Goal: Information Seeking & Learning: Check status

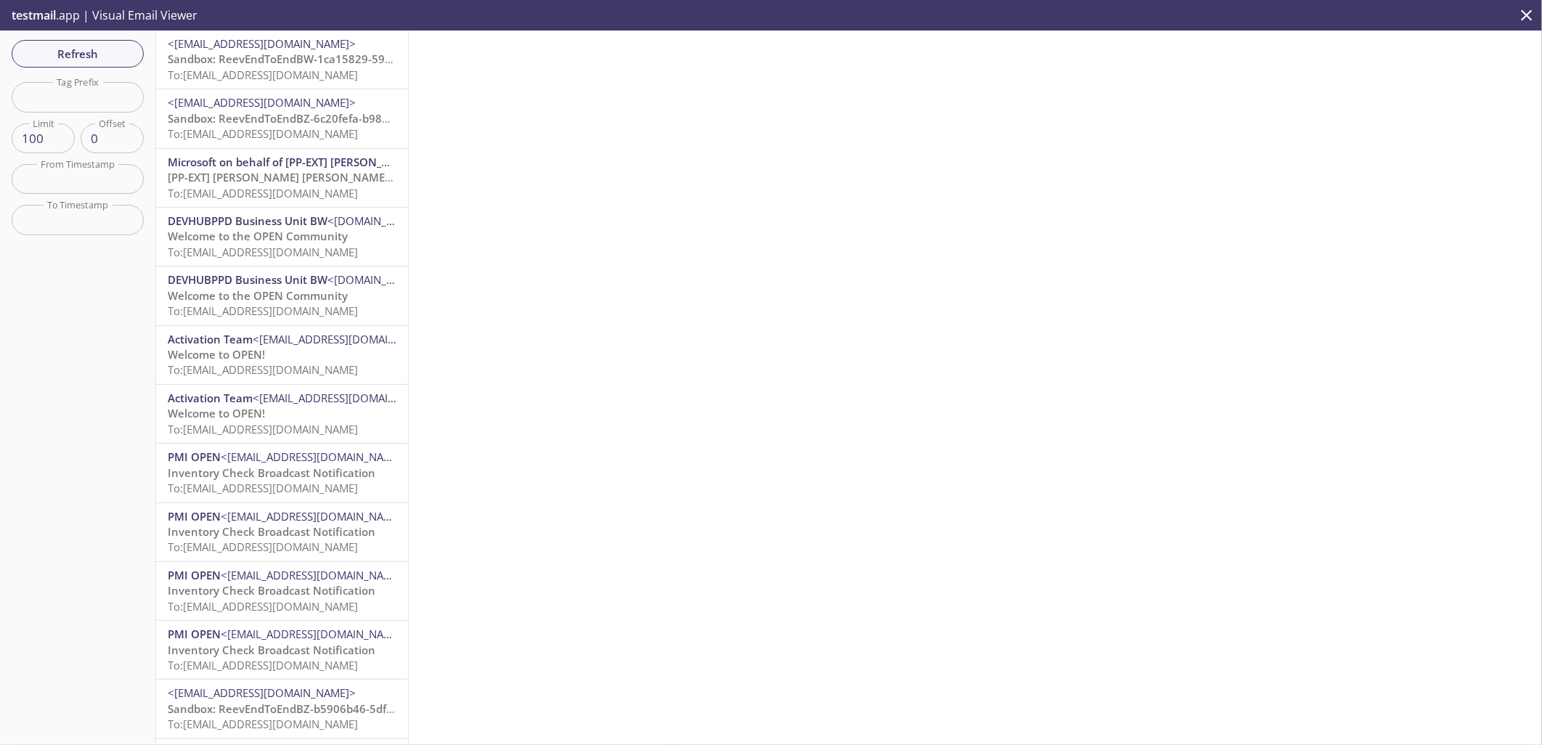
click at [80, 98] on input "text" at bounding box center [78, 97] width 132 height 30
paste input "[EMAIL_ADDRESS][DOMAIN_NAME]"
type input "1694743841000"
click at [70, 45] on div "Refresh Filters Tag Prefix 1694743841000 Tag Prefix Limit 100 Limit Offset 0 Of…" at bounding box center [78, 386] width 156 height 713
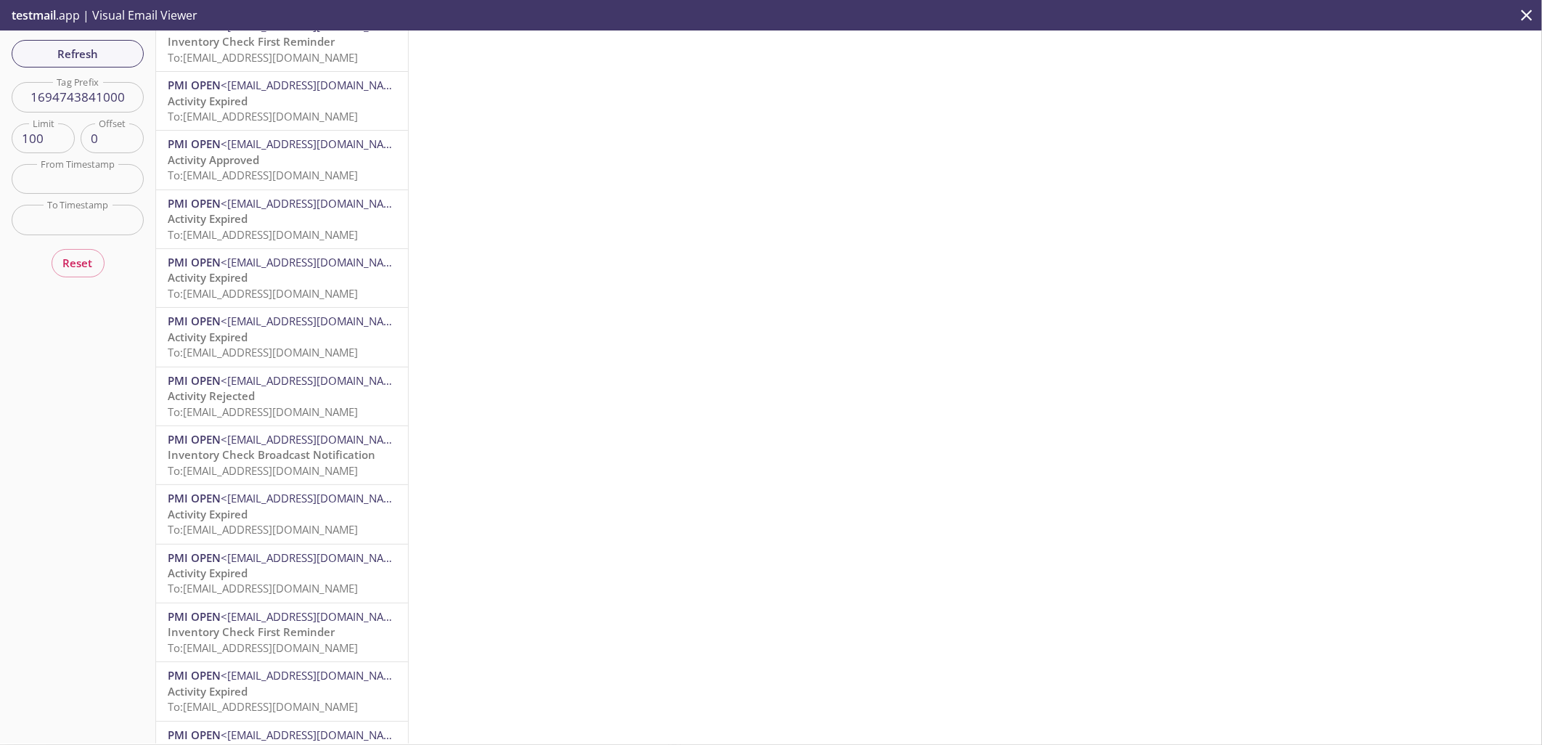
scroll to position [887, 0]
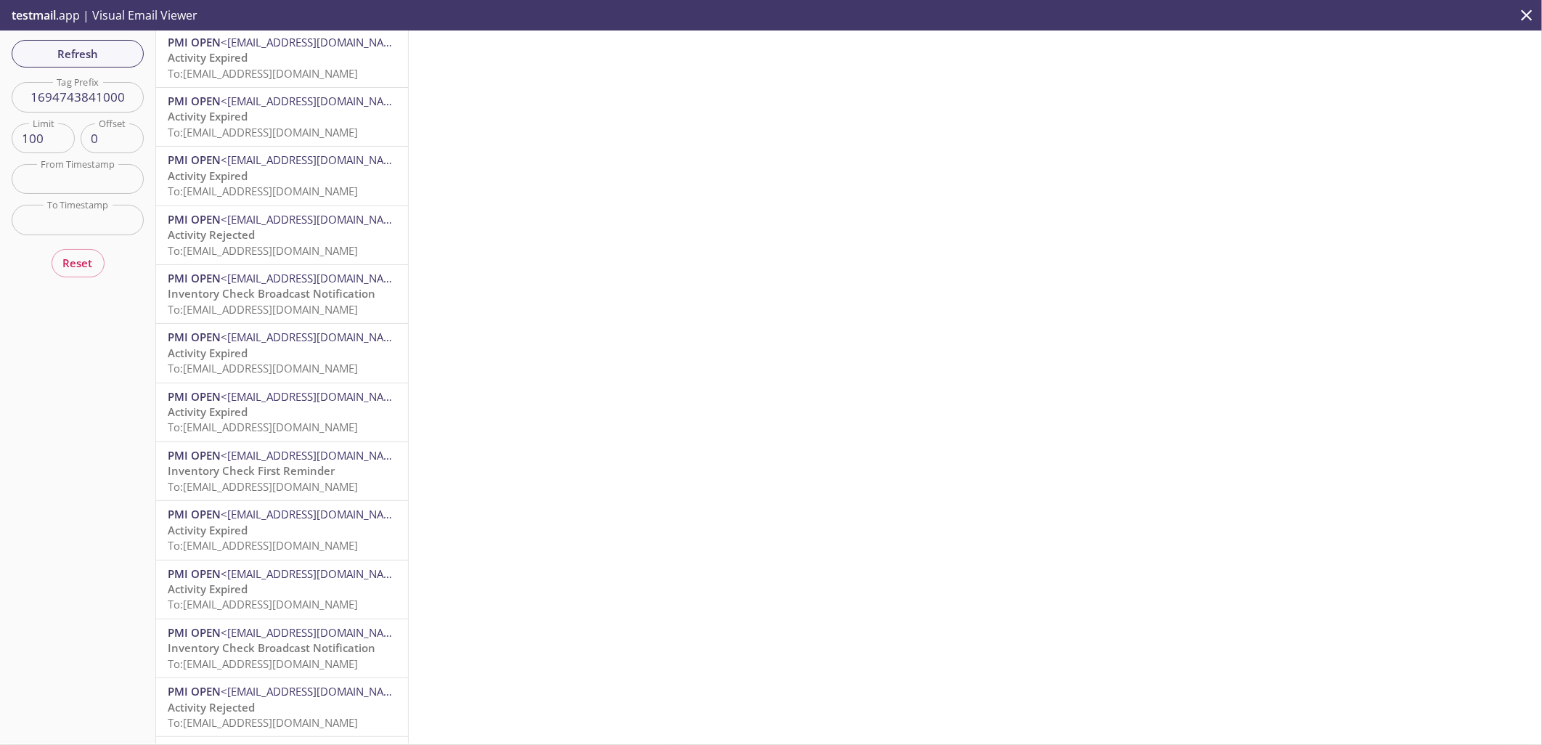
click at [263, 243] on span "To: [EMAIL_ADDRESS][DOMAIN_NAME]" at bounding box center [263, 250] width 190 height 15
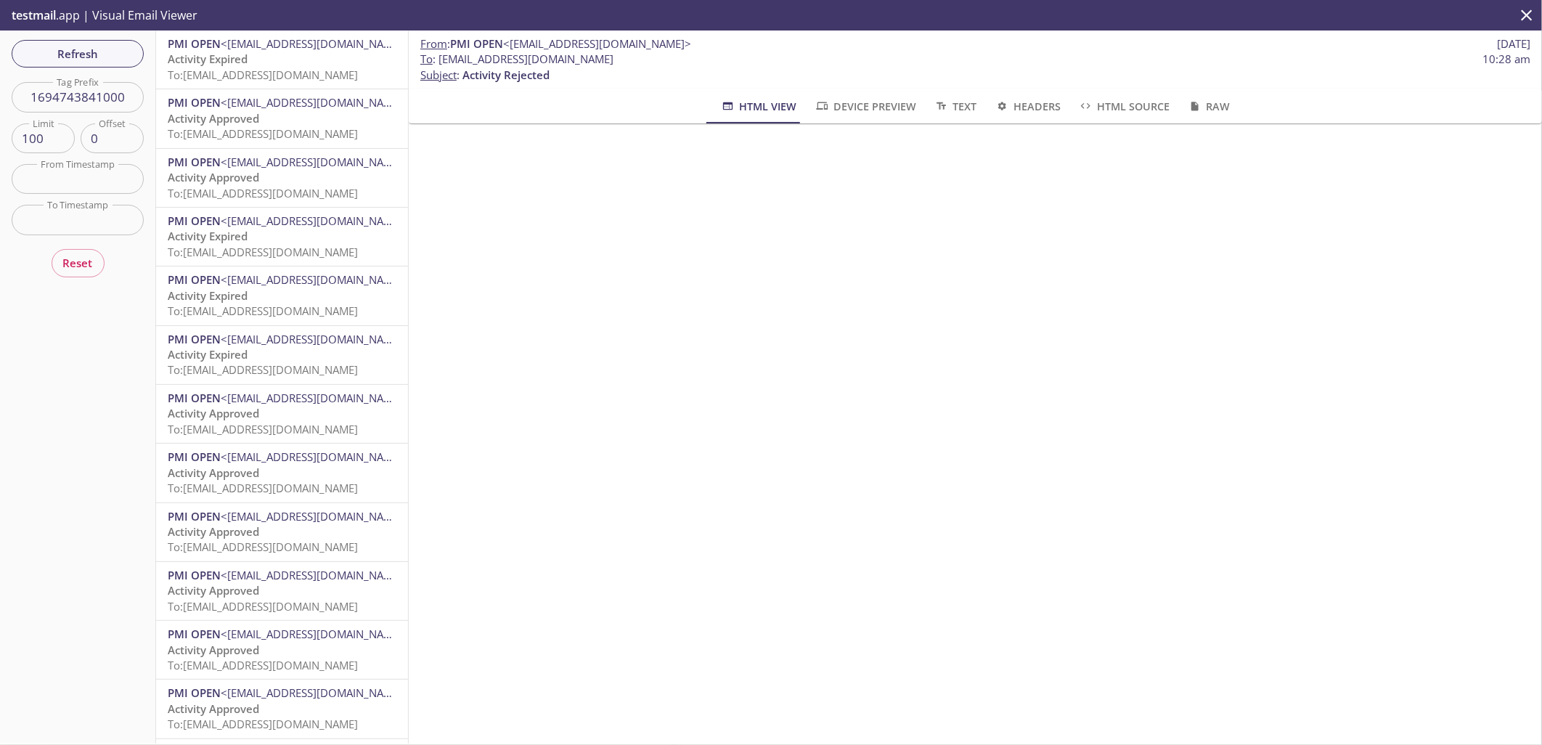
click at [277, 356] on p "Activity Expired To: [EMAIL_ADDRESS][DOMAIN_NAME]" at bounding box center [282, 362] width 229 height 31
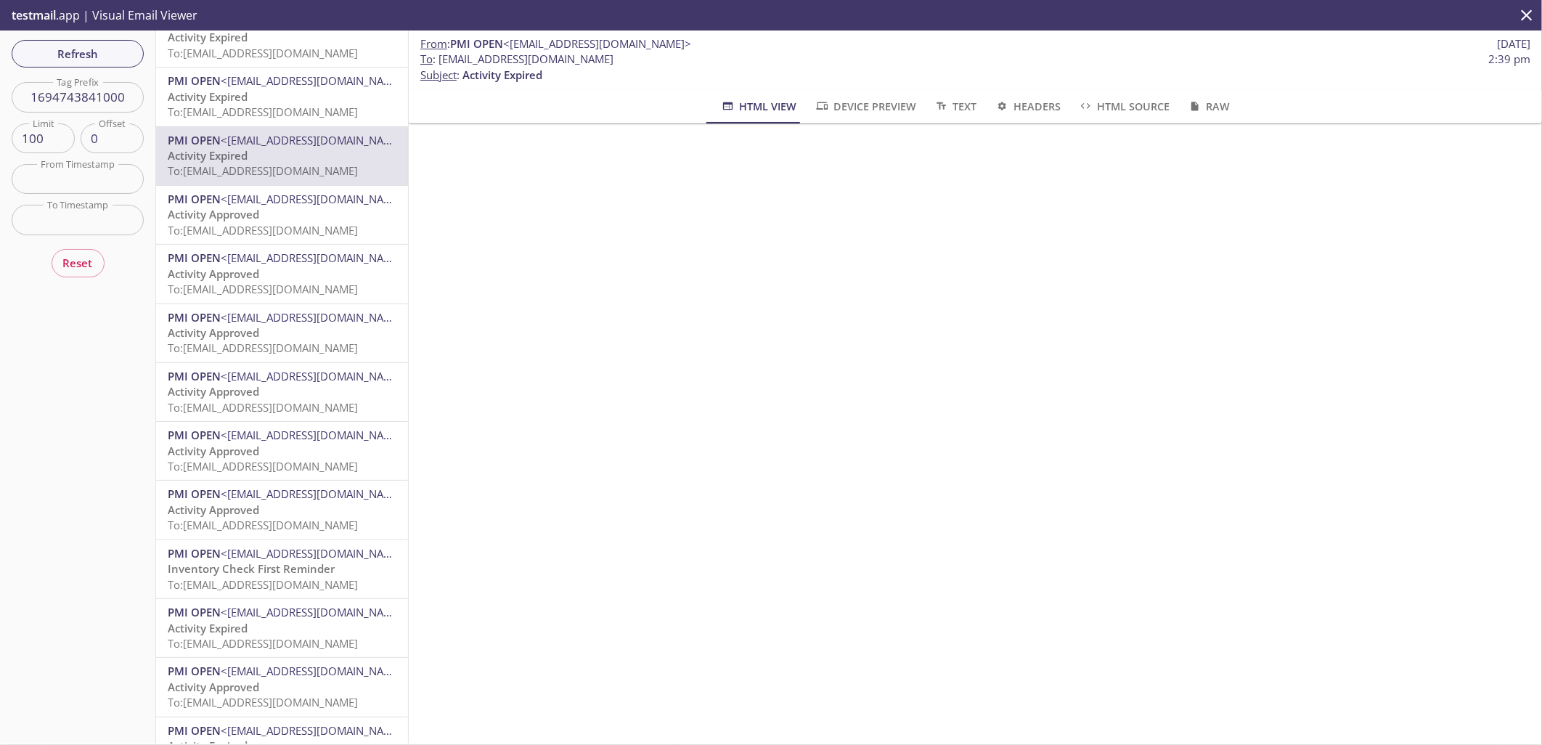
scroll to position [322, 0]
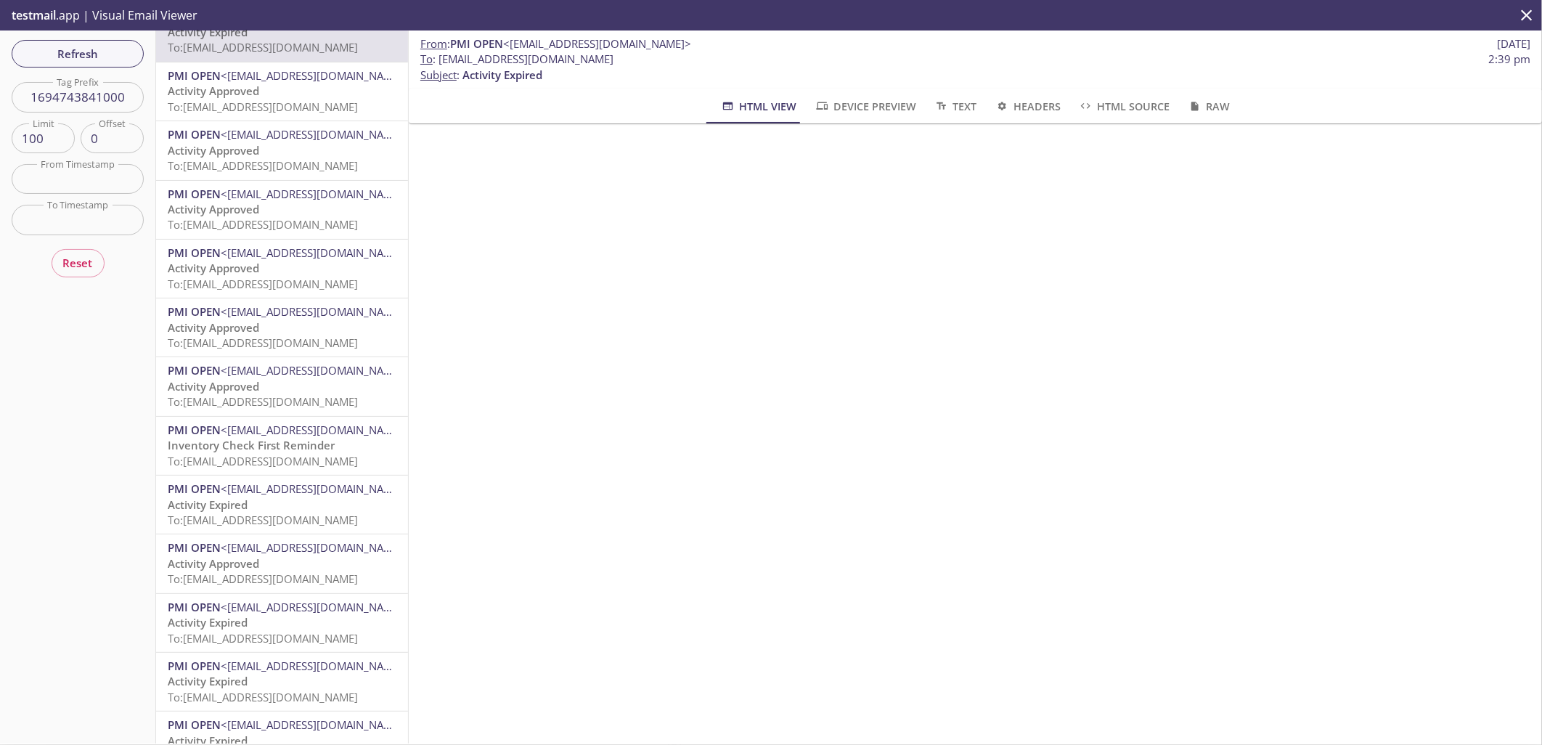
click at [288, 434] on span "<[EMAIL_ADDRESS][DOMAIN_NAME]>" at bounding box center [315, 430] width 188 height 15
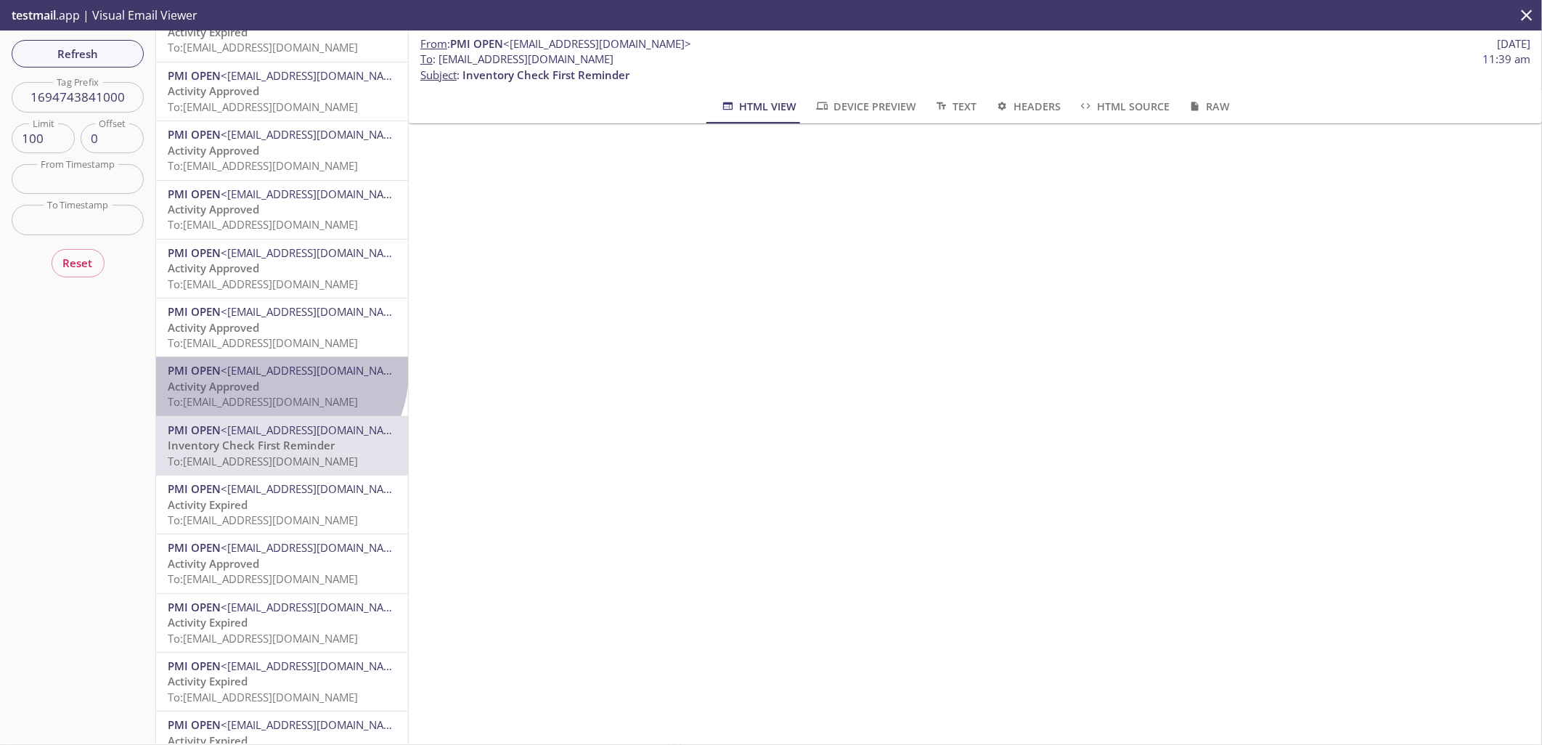
click at [278, 372] on span "<[EMAIL_ADDRESS][DOMAIN_NAME]>" at bounding box center [315, 370] width 188 height 15
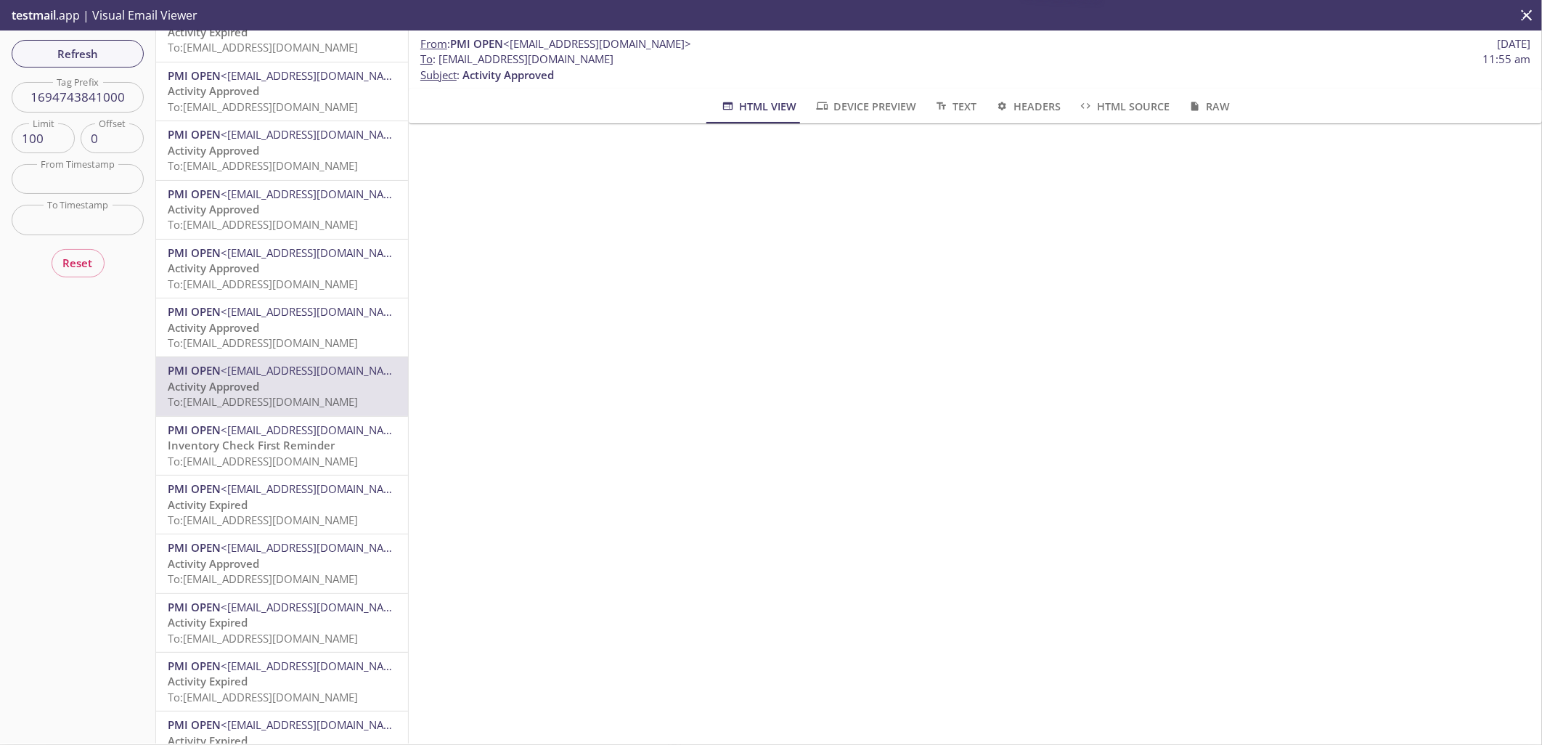
click at [273, 335] on span "To: [EMAIL_ADDRESS][DOMAIN_NAME]" at bounding box center [263, 342] width 190 height 15
